Goal: Task Accomplishment & Management: Complete application form

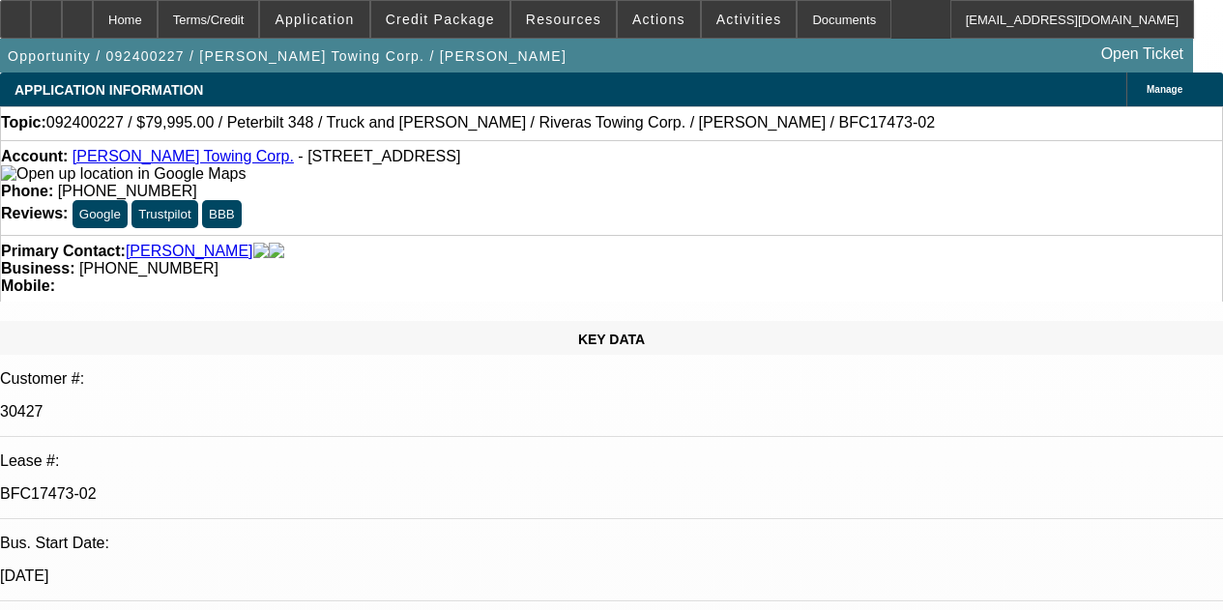
select select "0"
select select "2"
select select "0"
select select "6"
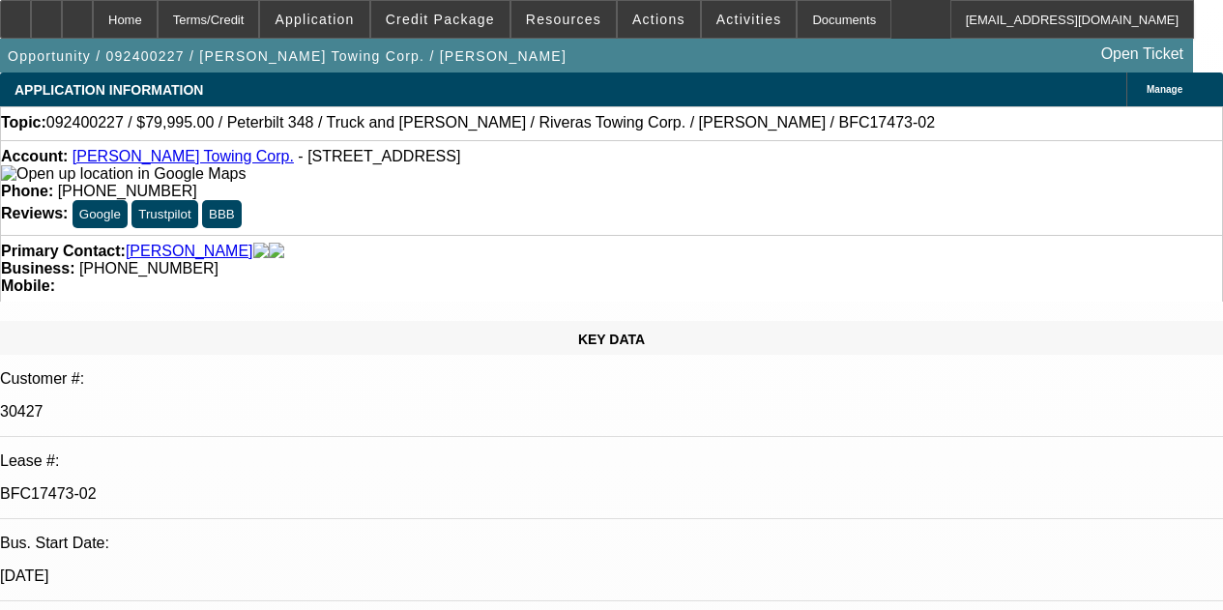
select select "0"
select select "6"
select select "0"
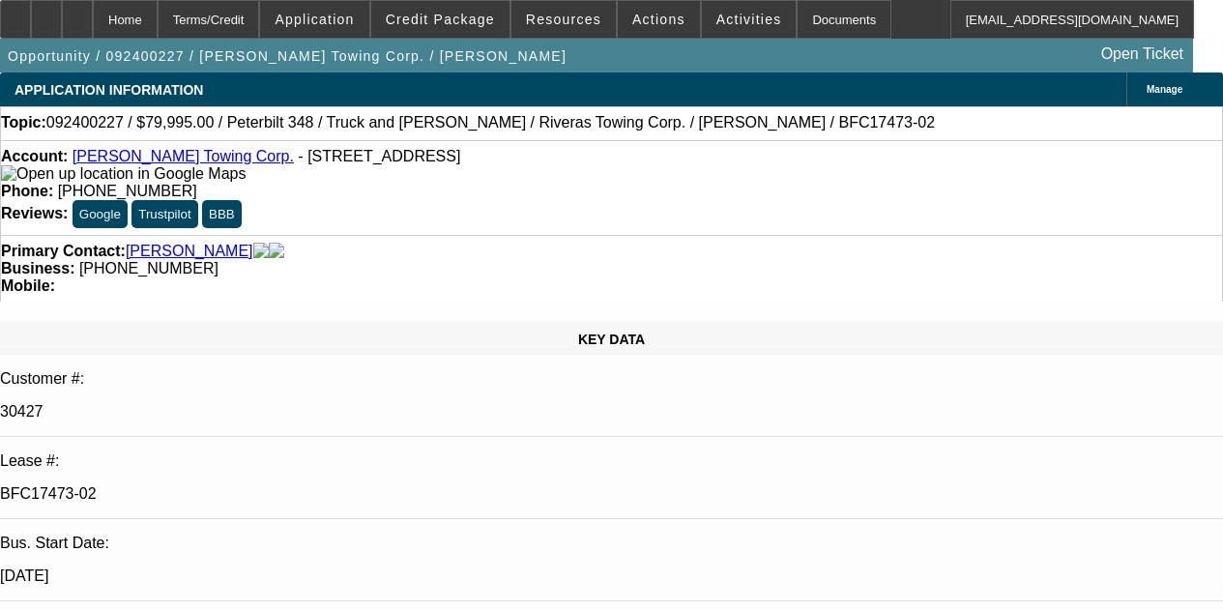
select select "0"
select select "6"
select select "0"
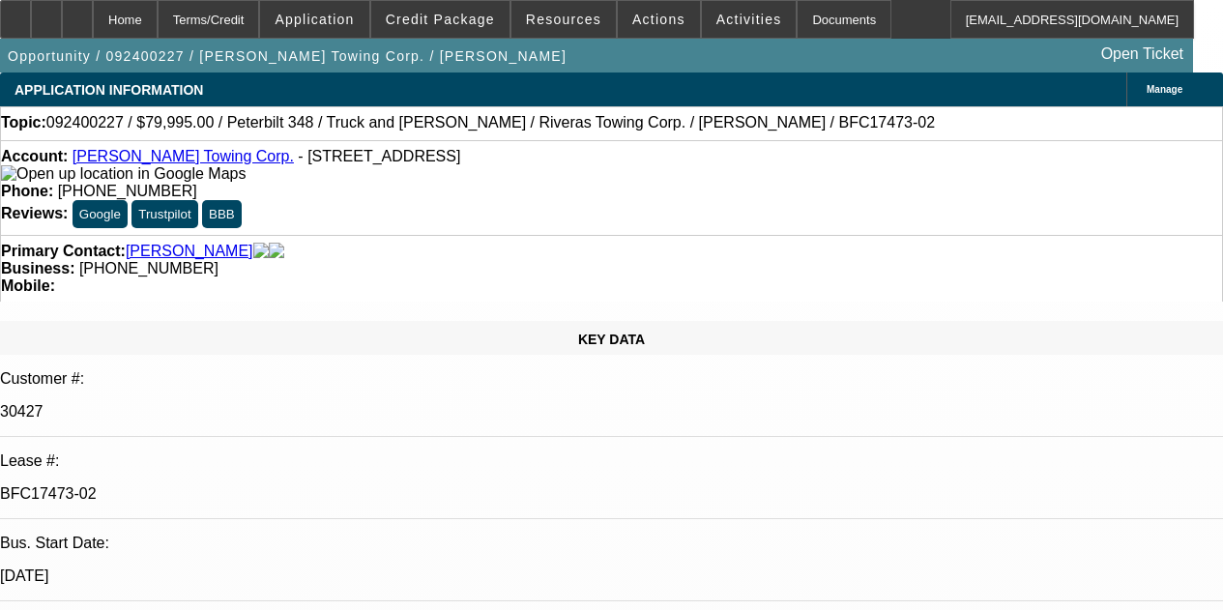
select select "0"
select select "6"
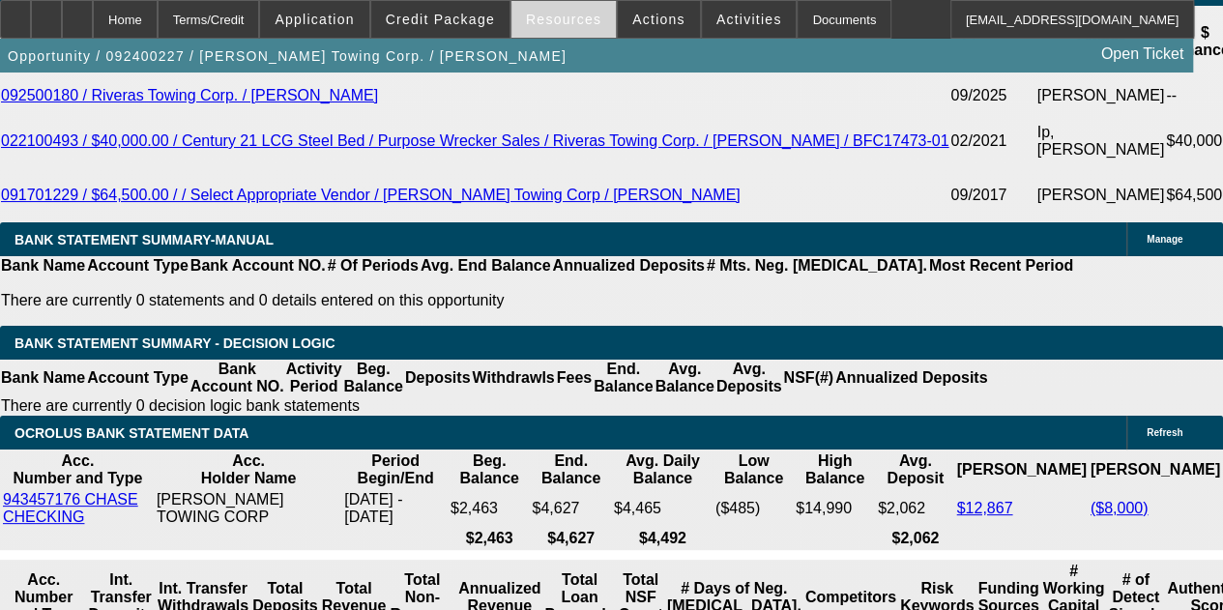
scroll to position [816, 0]
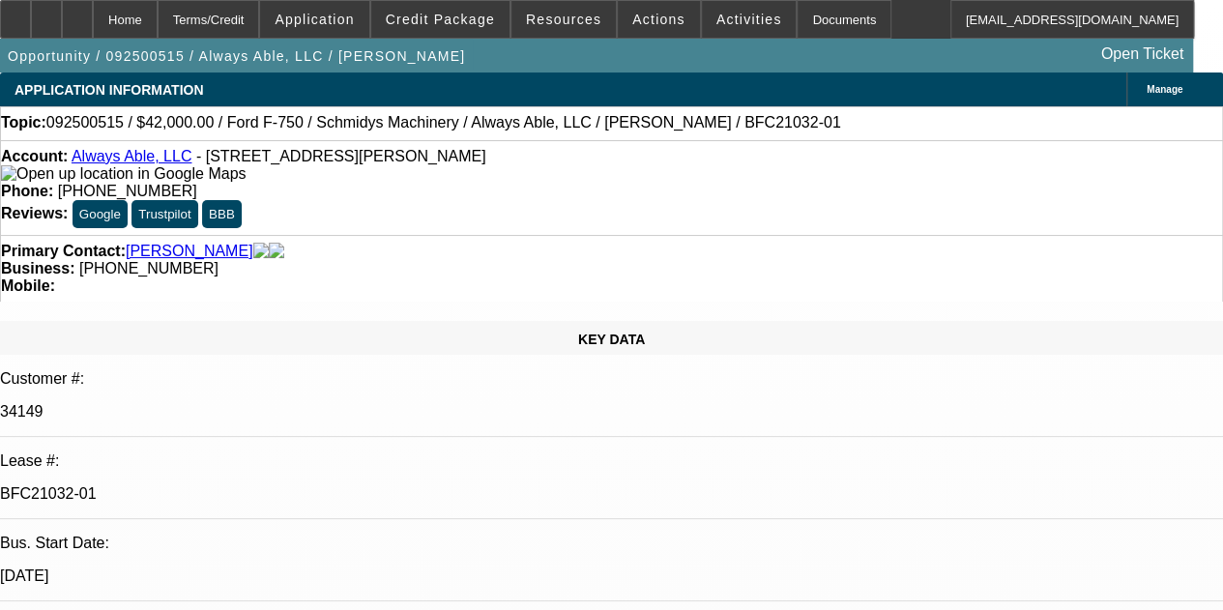
select select "0"
select select "6"
select select "0"
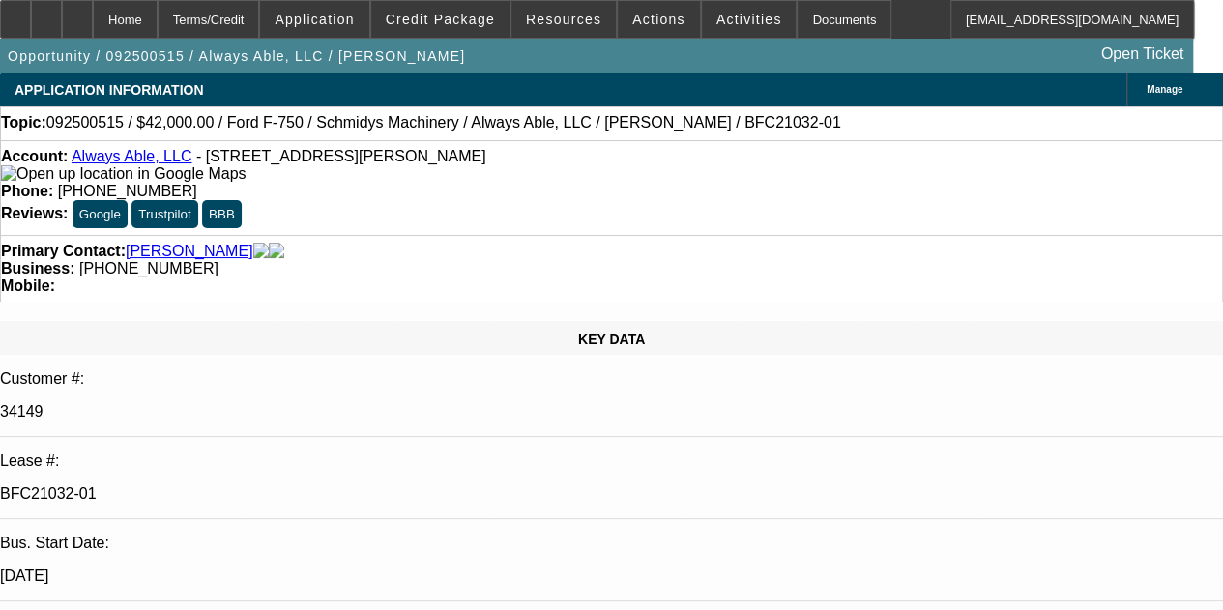
select select "0"
select select "6"
select select "0"
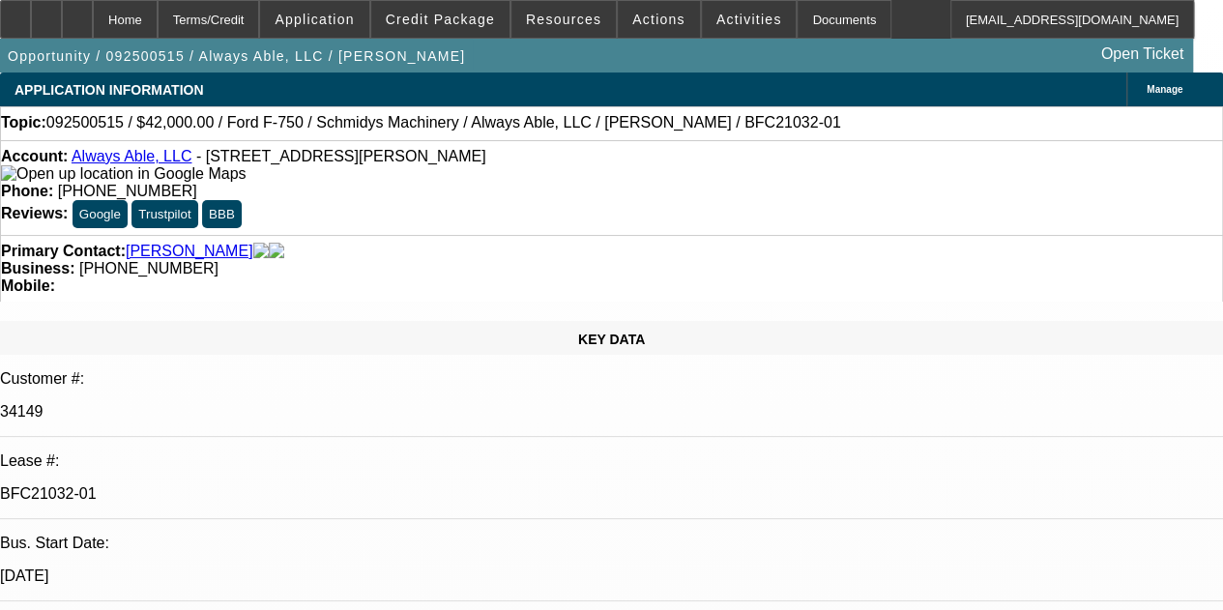
select select "0"
select select "6"
select select "0"
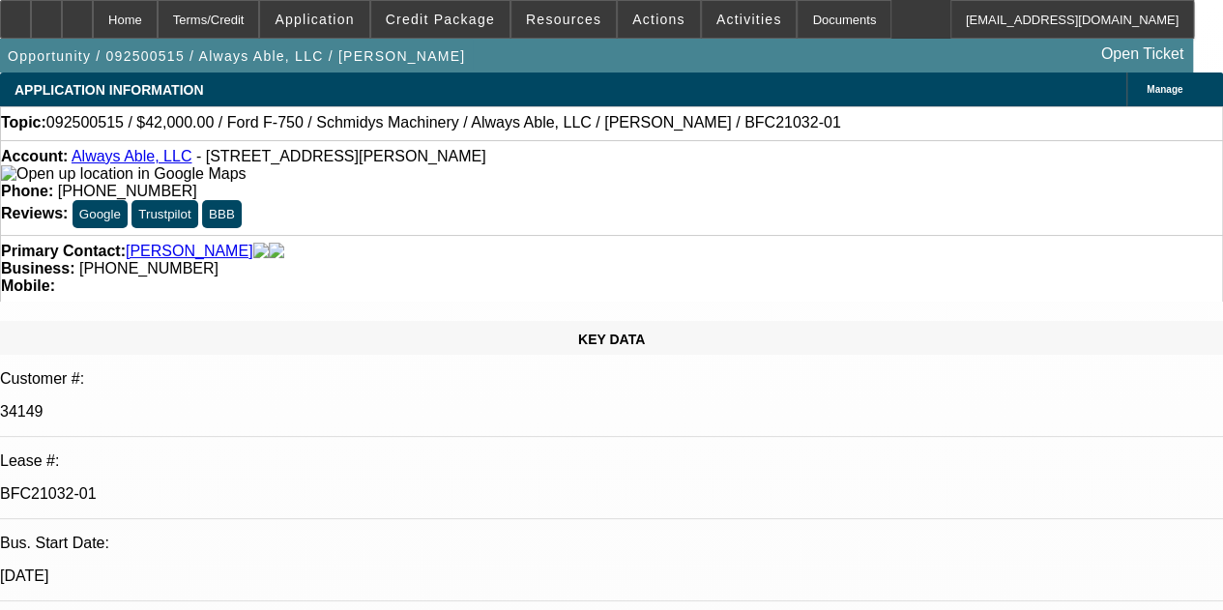
select select "6"
